Goal: Transaction & Acquisition: Purchase product/service

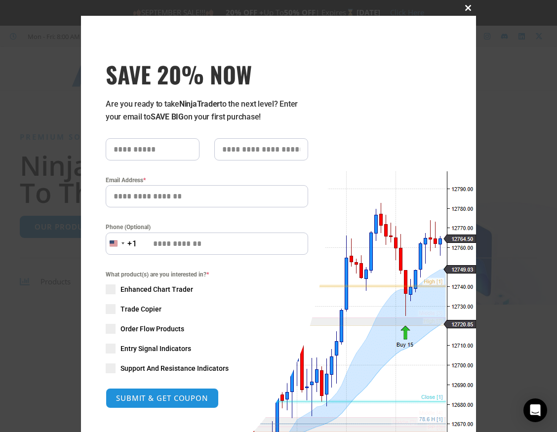
click at [462, 7] on span at bounding box center [468, 8] width 16 height 6
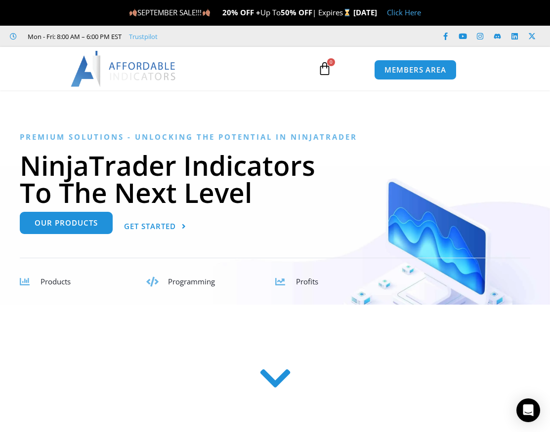
click at [93, 227] on span "Our Products" at bounding box center [66, 222] width 63 height 7
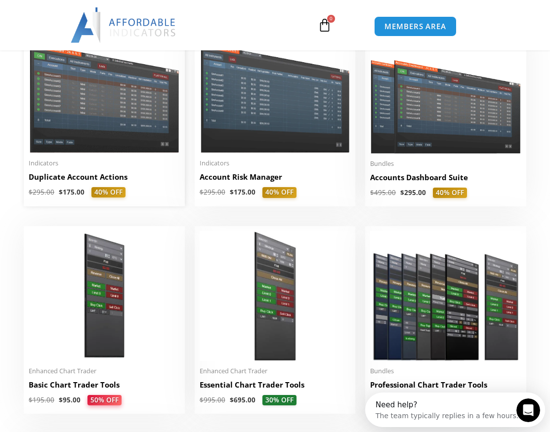
click at [118, 143] on img at bounding box center [104, 93] width 151 height 120
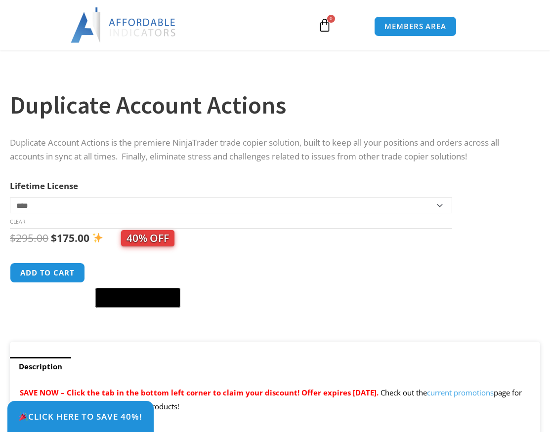
scroll to position [346, 0]
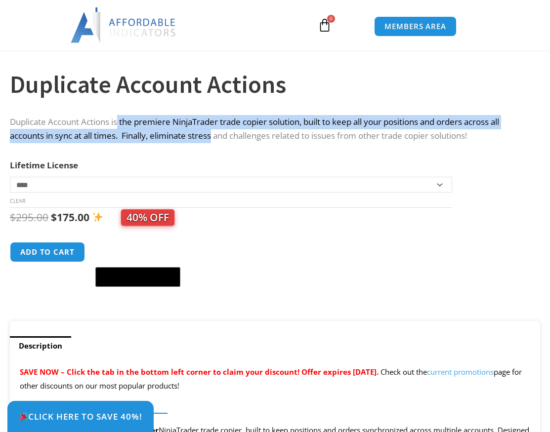
drag, startPoint x: 216, startPoint y: 141, endPoint x: 119, endPoint y: 118, distance: 99.5
click at [119, 118] on p "Duplicate Account Actions is the premiere NinjaTrader trade copier solution, bu…" at bounding box center [270, 129] width 520 height 29
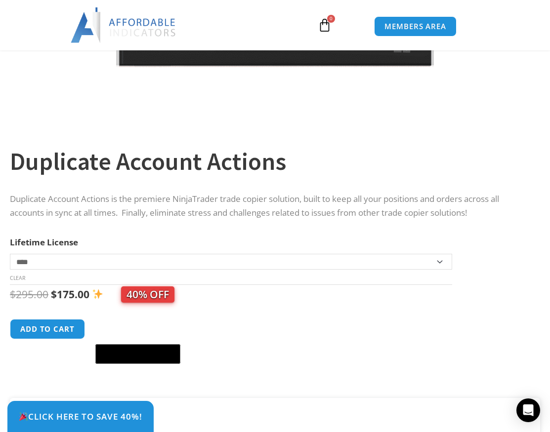
scroll to position [444, 0]
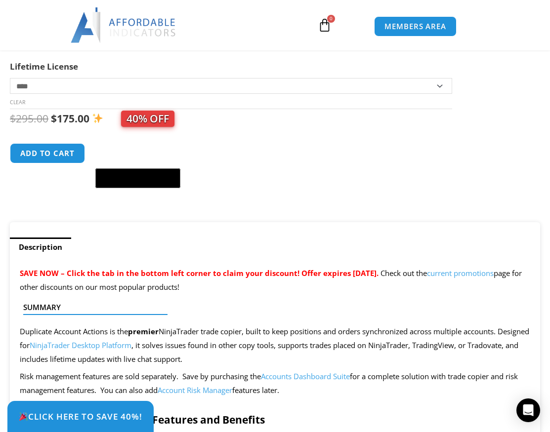
click at [64, 85] on select "**********" at bounding box center [231, 86] width 442 height 16
click at [66, 92] on select "**********" at bounding box center [231, 86] width 442 height 16
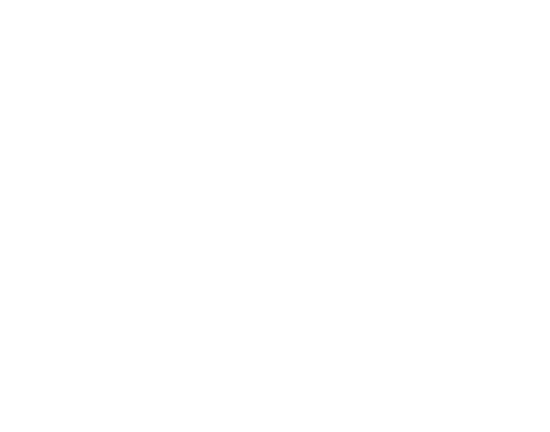
scroll to position [247, 0]
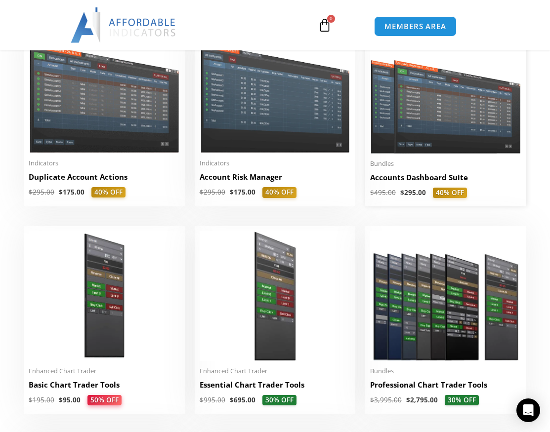
click at [398, 166] on span "Bundles" at bounding box center [445, 163] width 151 height 8
click at [423, 100] on img at bounding box center [445, 93] width 151 height 120
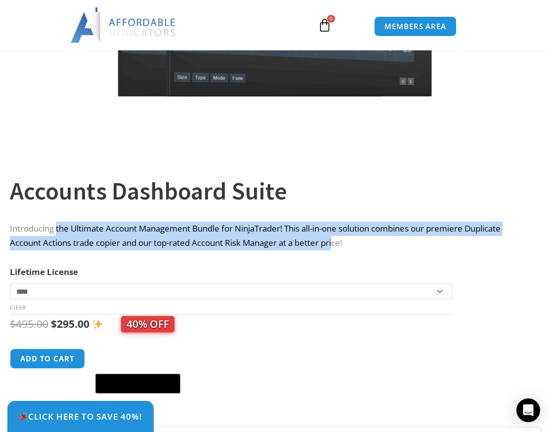
drag, startPoint x: 316, startPoint y: 237, endPoint x: 20, endPoint y: 218, distance: 297.3
click at [20, 218] on div "**********" at bounding box center [275, 283] width 530 height 259
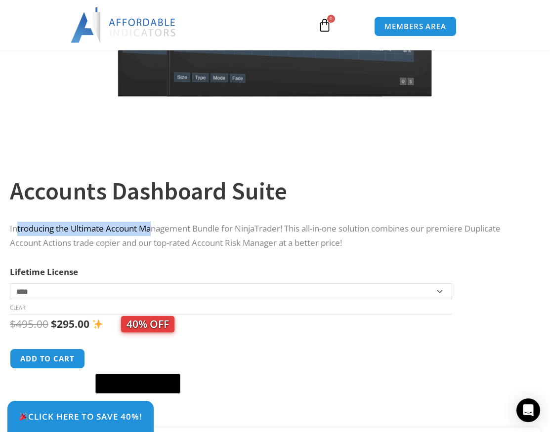
drag, startPoint x: 15, startPoint y: 226, endPoint x: 153, endPoint y: 226, distance: 137.8
click at [153, 226] on p "Introducing the Ultimate Account Management Bundle for NinjaTrader! This all-in…" at bounding box center [270, 236] width 520 height 29
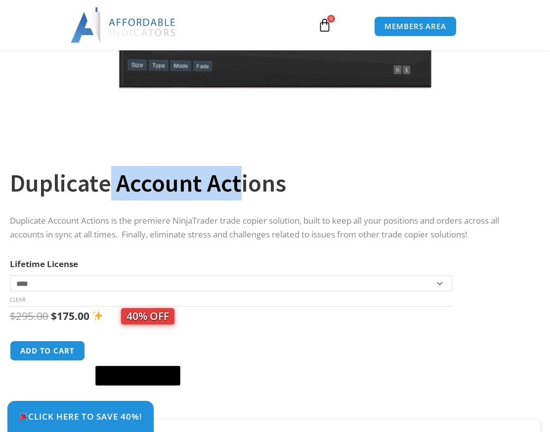
drag, startPoint x: 232, startPoint y: 171, endPoint x: 104, endPoint y: 198, distance: 130.6
click at [104, 198] on h1 "Duplicate Account Actions" at bounding box center [270, 183] width 520 height 35
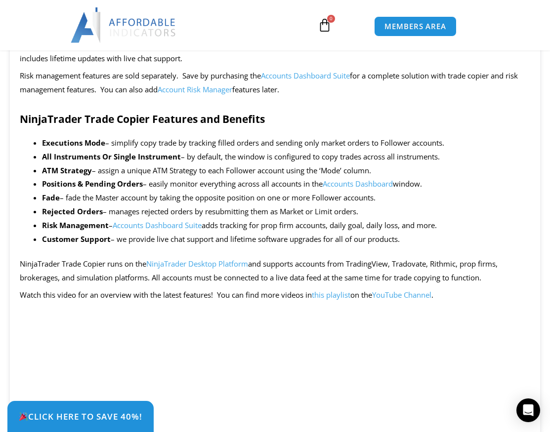
scroll to position [790, 0]
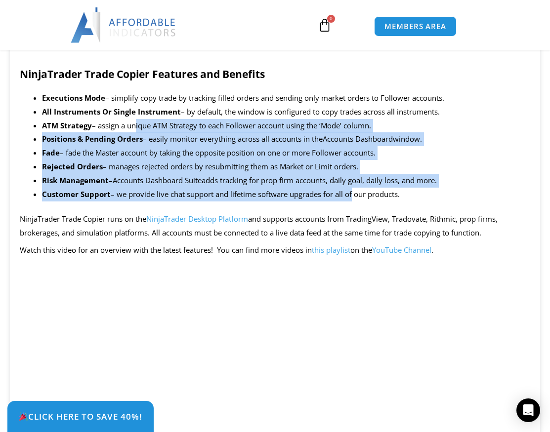
drag, startPoint x: 337, startPoint y: 190, endPoint x: 133, endPoint y: 123, distance: 214.5
click at [133, 123] on ul "Executions Mode – simplify copy trade by tracking filled orders and sending onl…" at bounding box center [286, 146] width 488 height 110
click at [132, 123] on li "ATM Strategy – assign a unique ATM Strategy to each Follower account using the …" at bounding box center [286, 126] width 488 height 14
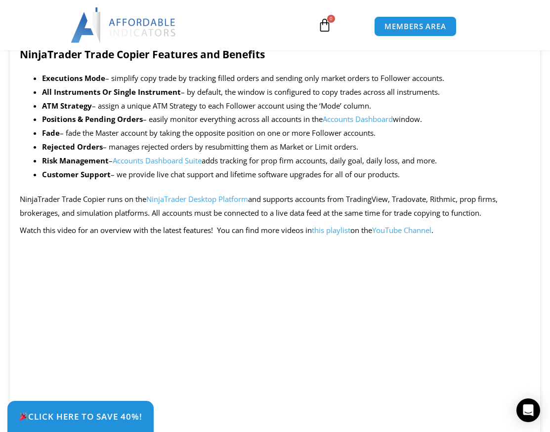
scroll to position [889, 0]
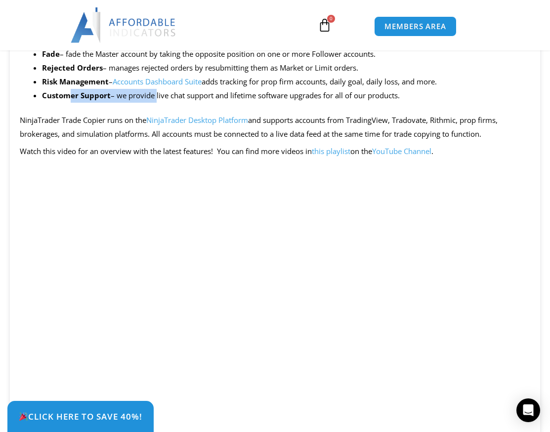
drag, startPoint x: 71, startPoint y: 99, endPoint x: 158, endPoint y: 93, distance: 87.1
click at [158, 93] on li "Customer Support – we provide live chat support and lifetime software upgrades …" at bounding box center [286, 96] width 488 height 14
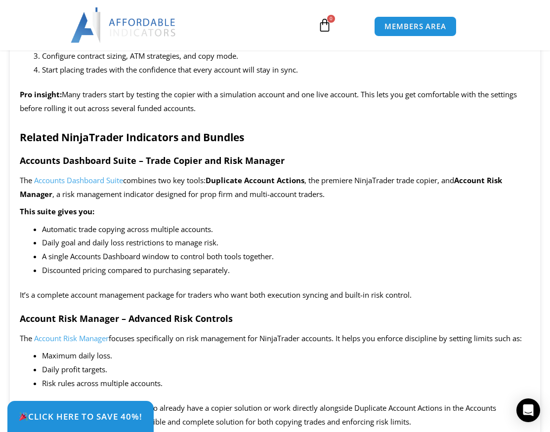
scroll to position [1679, 0]
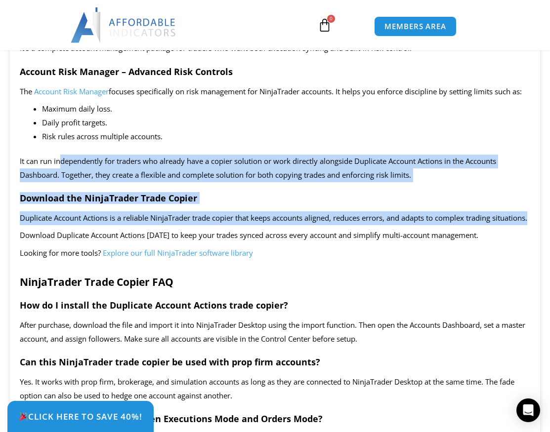
drag, startPoint x: 59, startPoint y: 165, endPoint x: 181, endPoint y: 250, distance: 148.6
click at [181, 250] on div "SAVE NOW – Click the tab in the bottom left corner to claim your discount! Offe…" at bounding box center [275, 159] width 530 height 2275
click at [181, 225] on p "Duplicate Account Actions is a reliable NinjaTrader trade copier that keeps acc…" at bounding box center [275, 218] width 510 height 14
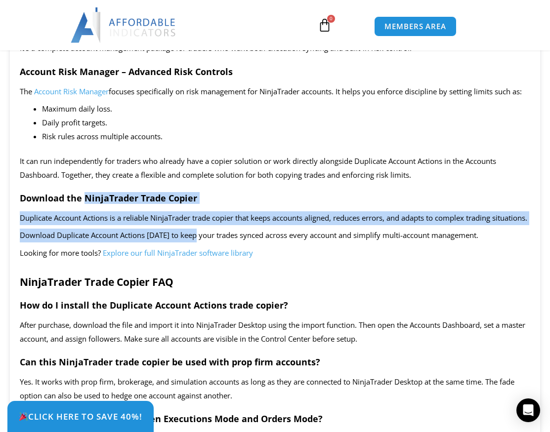
drag, startPoint x: 199, startPoint y: 256, endPoint x: 86, endPoint y: 210, distance: 121.8
click at [86, 210] on div "SAVE NOW – Click the tab in the bottom left corner to claim your discount! Offe…" at bounding box center [275, 159] width 530 height 2275
click at [86, 204] on strong "Download the NinjaTrader Trade Copier" at bounding box center [108, 198] width 177 height 12
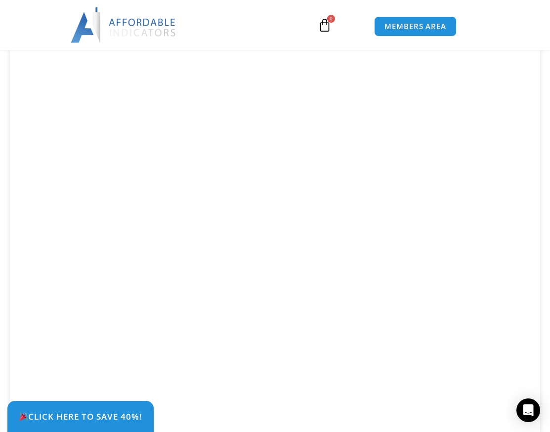
scroll to position [2419, 0]
